Goal: Contribute content: Contribute content

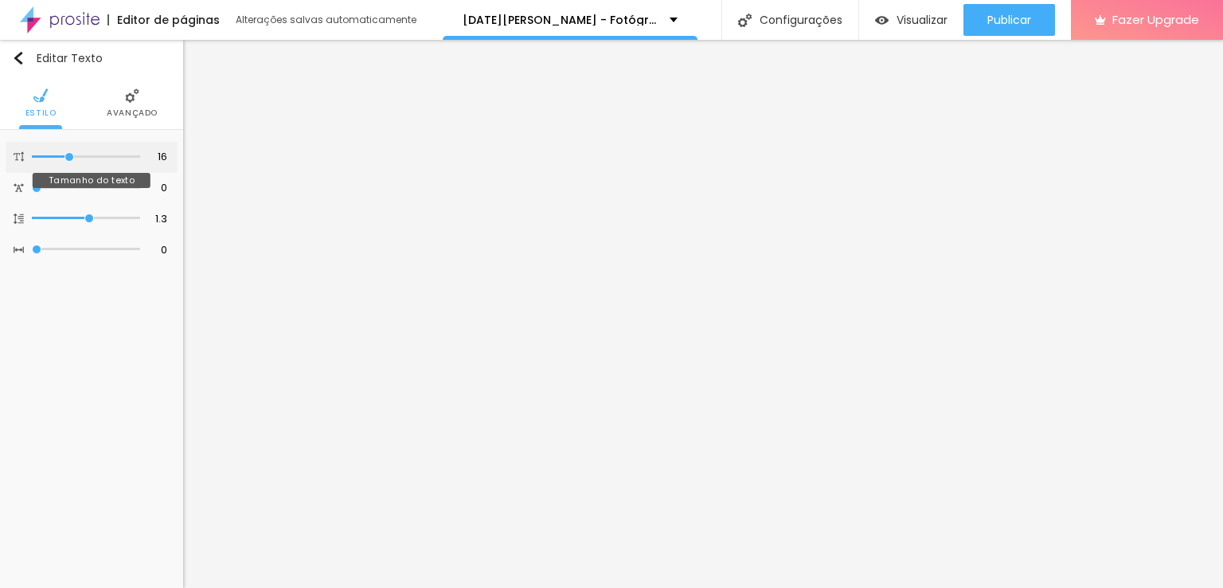
type input "17"
type input "18"
type input "19"
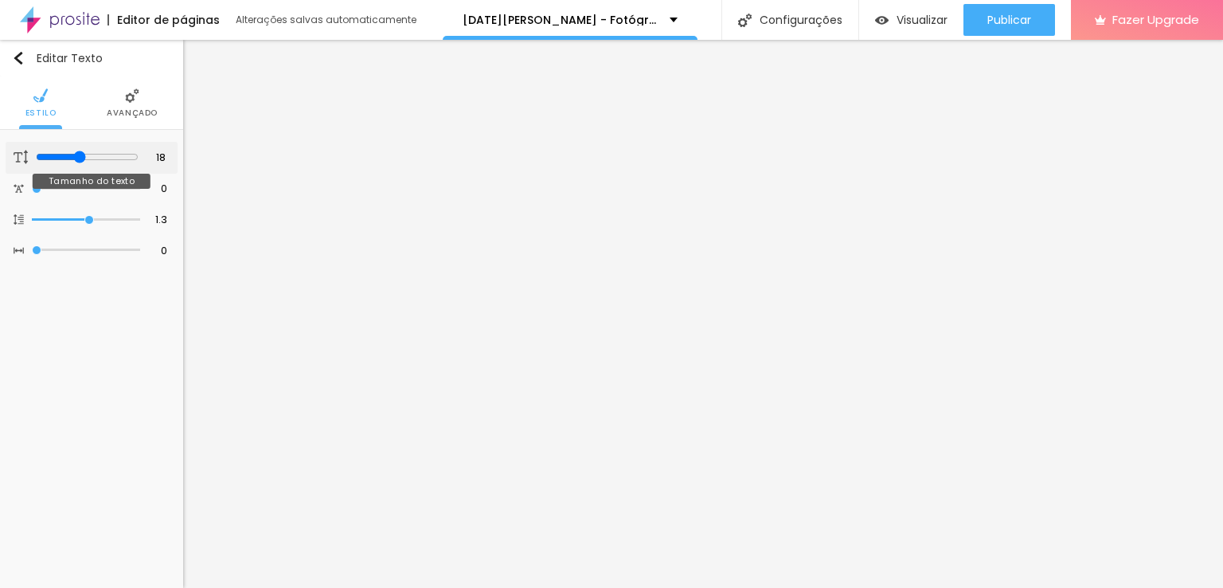
type input "19"
drag, startPoint x: 68, startPoint y: 153, endPoint x: 81, endPoint y: 157, distance: 13.4
click at [81, 157] on input "range" at bounding box center [87, 157] width 103 height 13
type input "20"
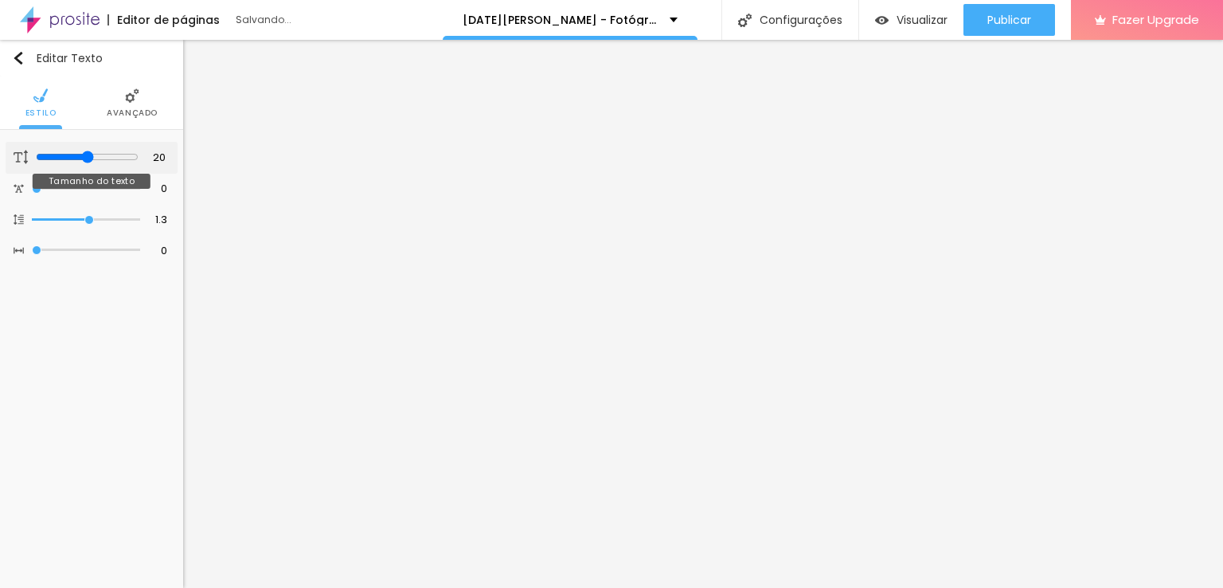
type input "21"
click at [89, 152] on input "range" at bounding box center [87, 157] width 103 height 13
type input "17"
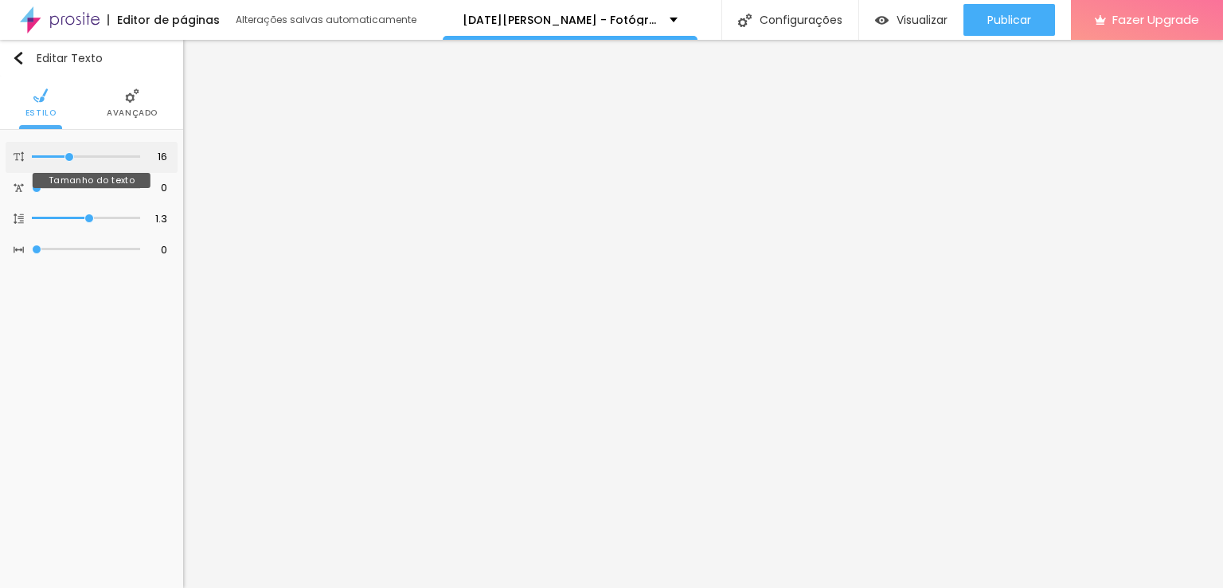
type input "17"
type input "18"
type input "19"
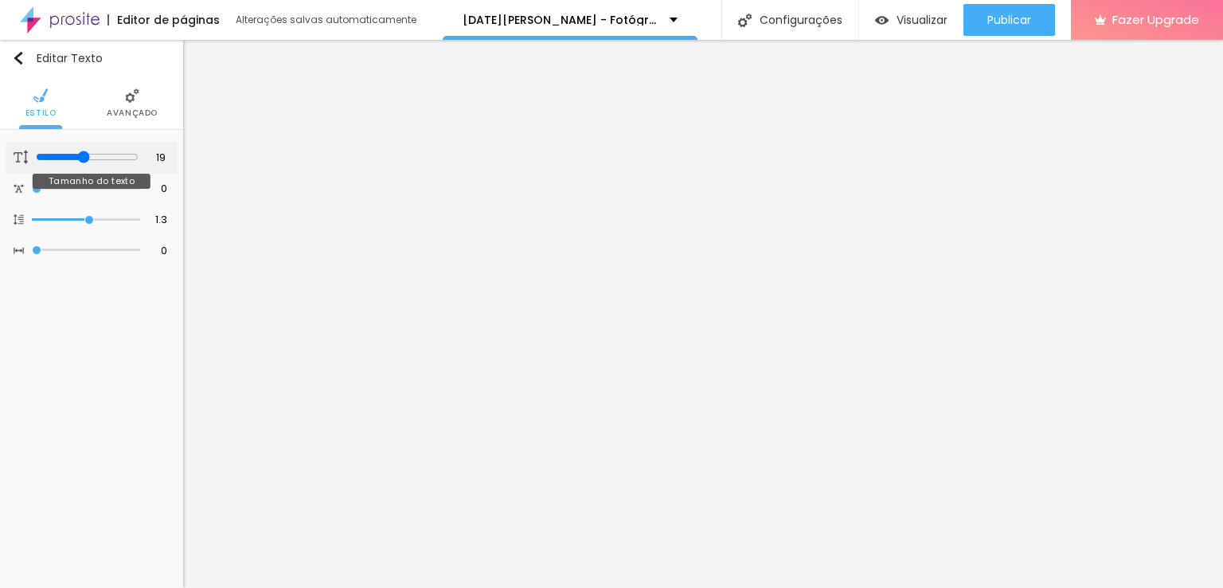
type input "20"
type input "21"
drag, startPoint x: 72, startPoint y: 151, endPoint x: 89, endPoint y: 154, distance: 16.9
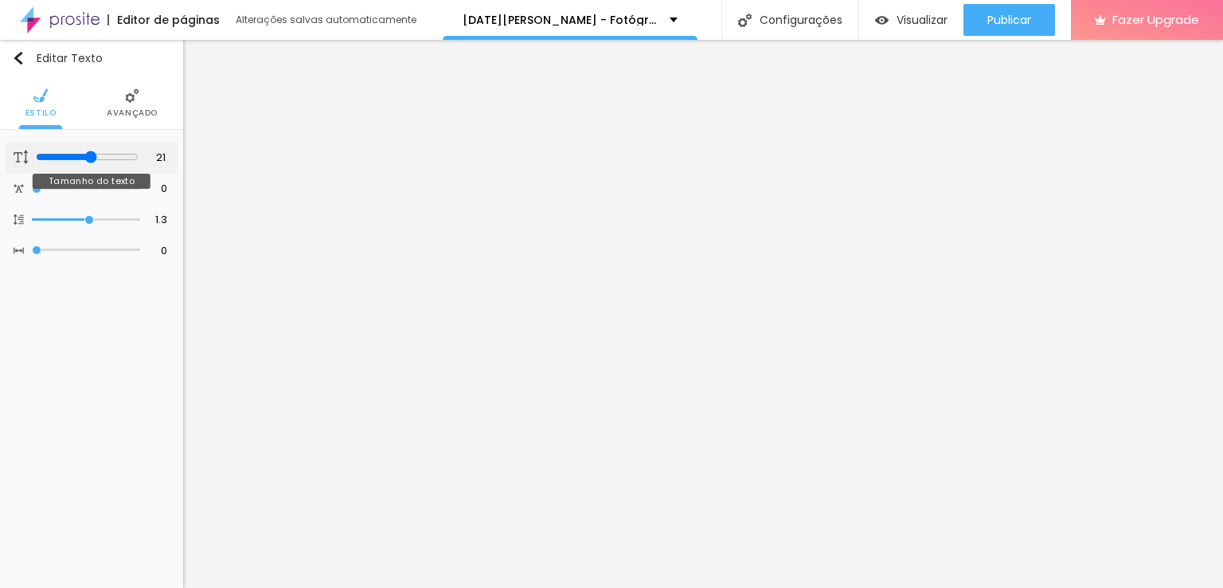
type input "21"
click at [89, 154] on input "range" at bounding box center [87, 157] width 103 height 13
click at [76, 162] on div at bounding box center [86, 157] width 108 height 16
type input "18"
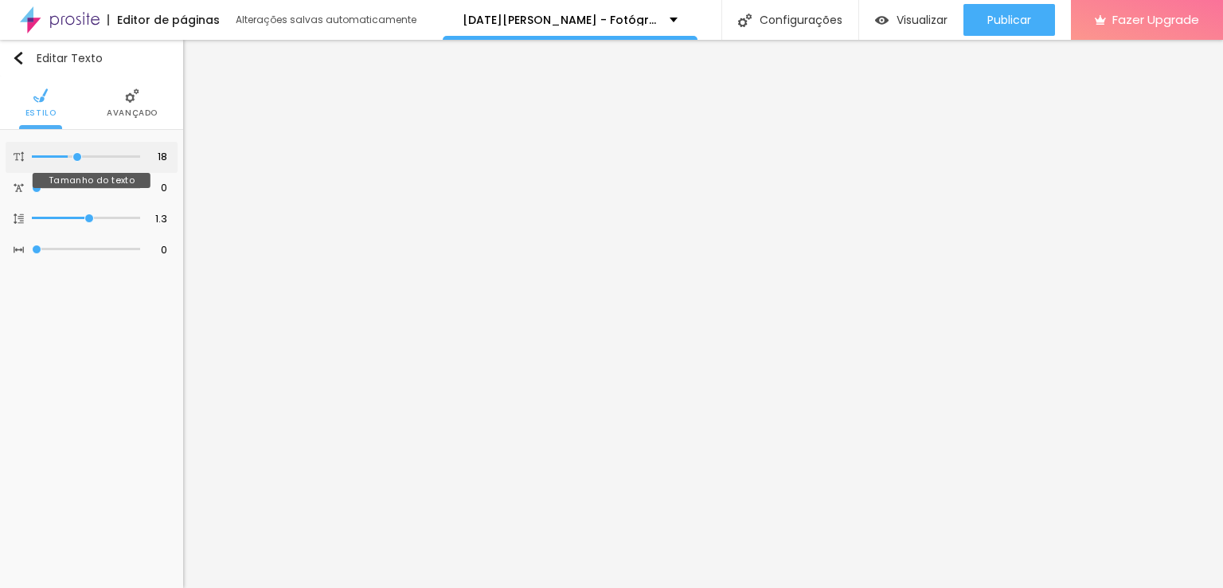
type input "20"
type input "21"
drag, startPoint x: 67, startPoint y: 156, endPoint x: 88, endPoint y: 163, distance: 22.7
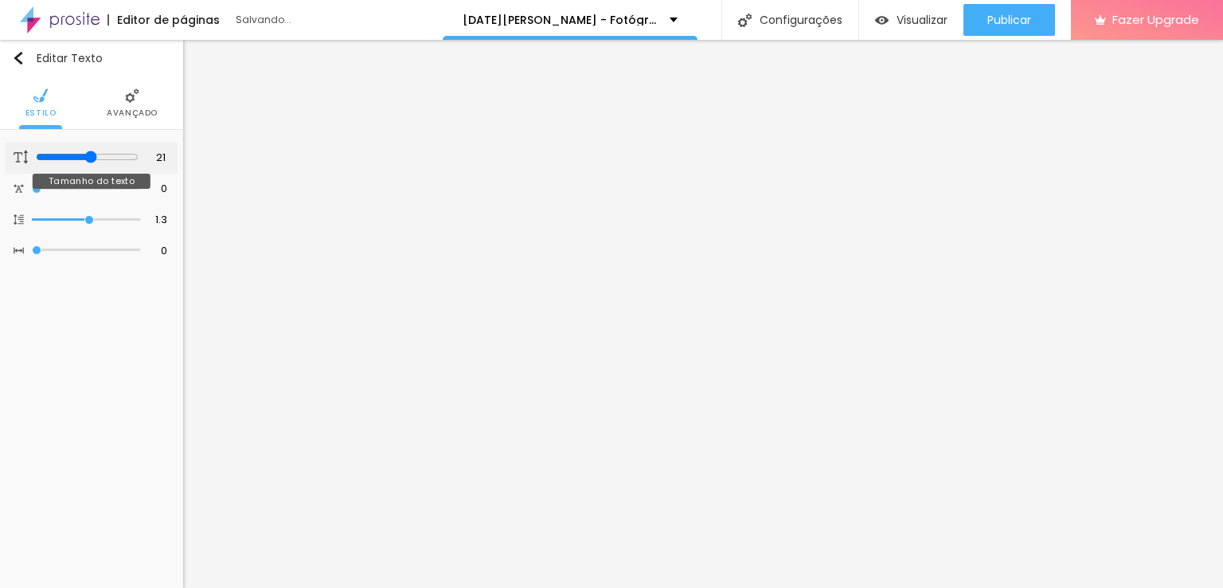
type input "21"
click at [88, 163] on input "range" at bounding box center [87, 157] width 103 height 13
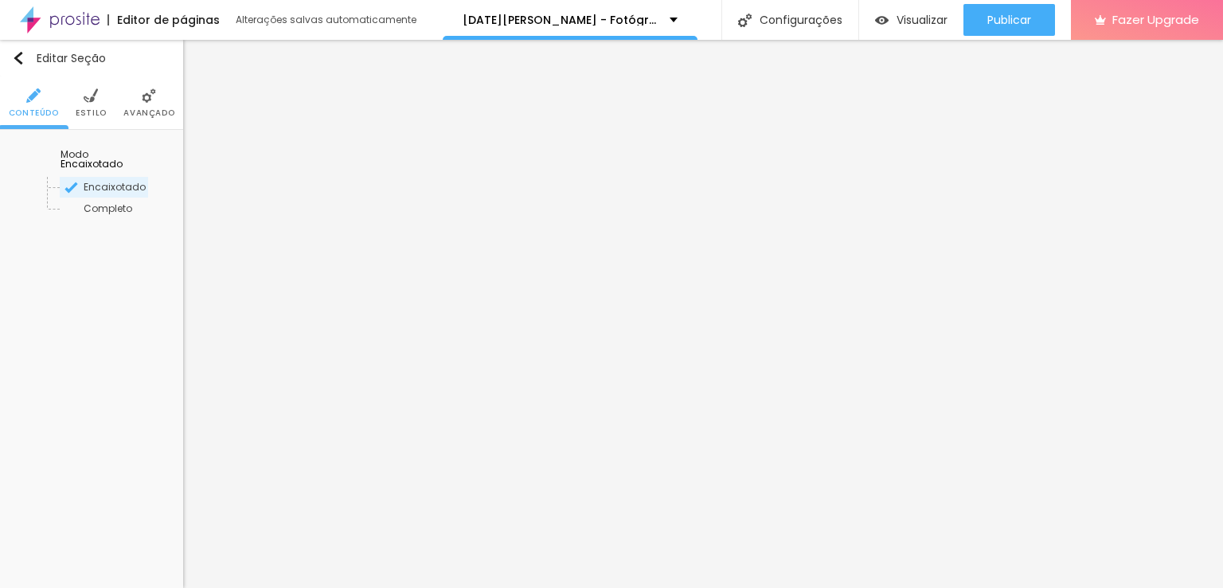
click at [108, 98] on ul "Conteúdo Estilo Avançado" at bounding box center [91, 102] width 183 height 53
click at [95, 100] on img at bounding box center [91, 95] width 14 height 14
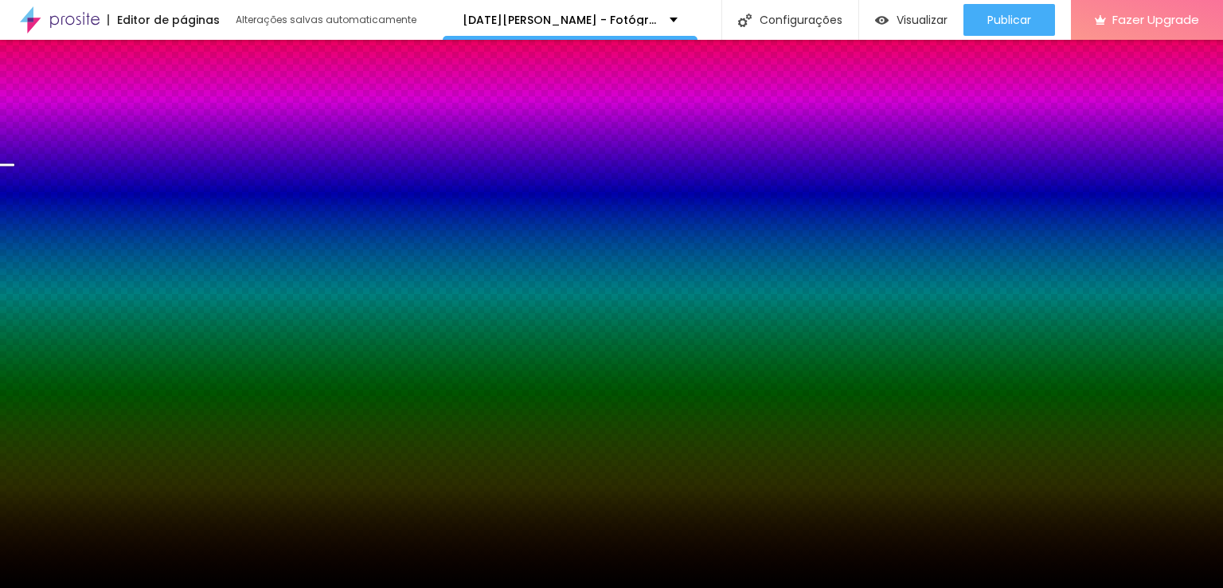
click at [108, 161] on img at bounding box center [104, 156] width 10 height 10
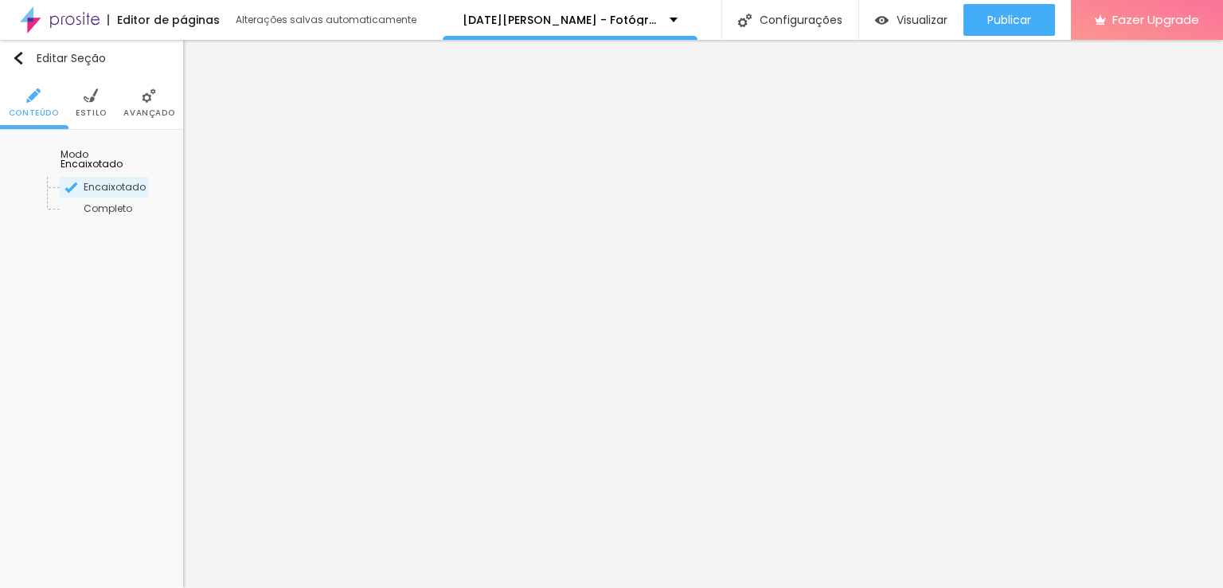
click at [92, 109] on span "Estilo" at bounding box center [91, 113] width 31 height 8
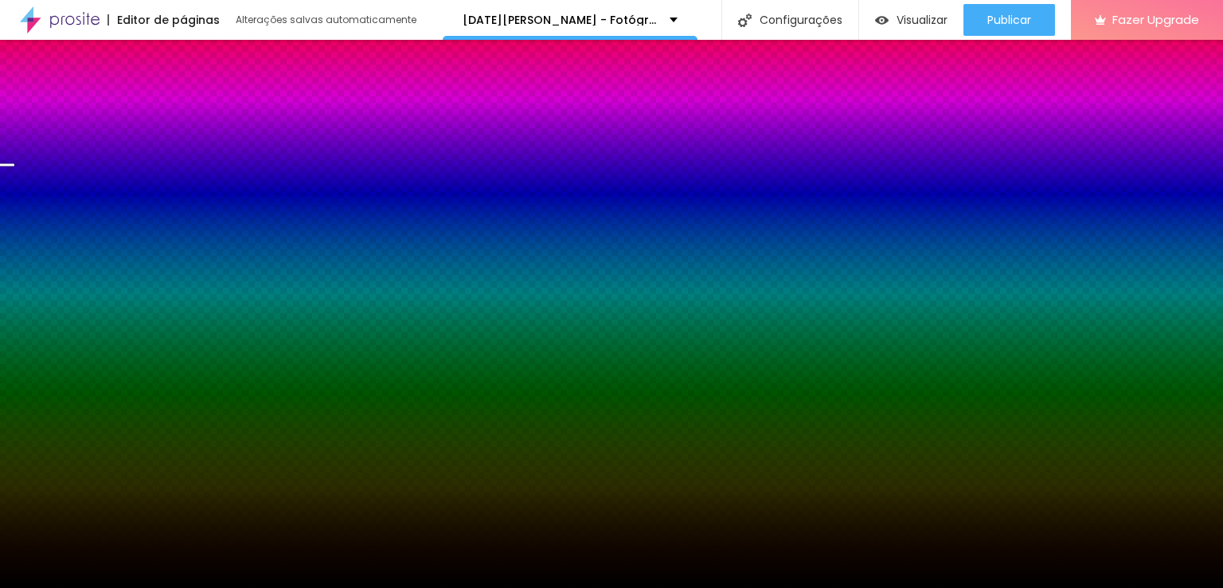
click at [115, 164] on span "Adicionar imagem" at bounding box center [63, 158] width 103 height 14
